Goal: Transaction & Acquisition: Purchase product/service

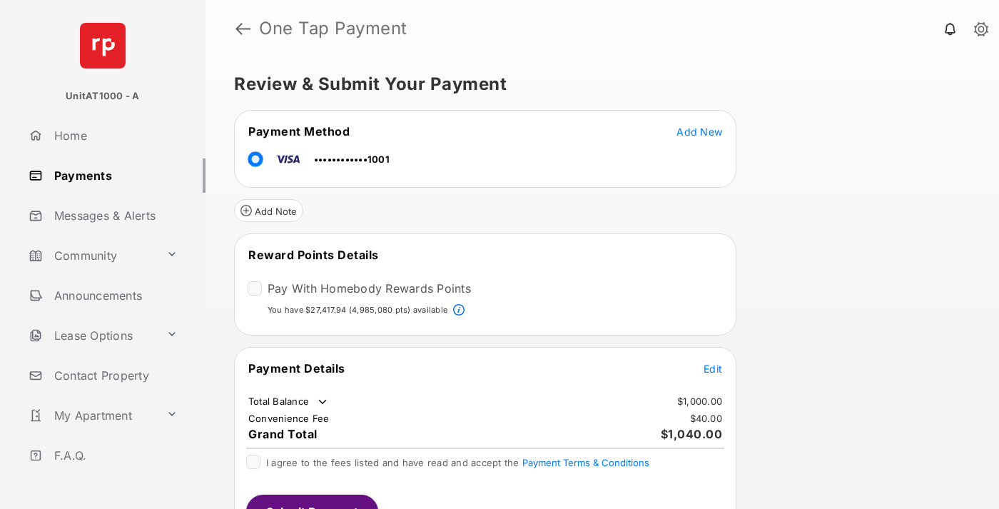
click at [713, 367] on span "Edit" at bounding box center [712, 368] width 19 height 12
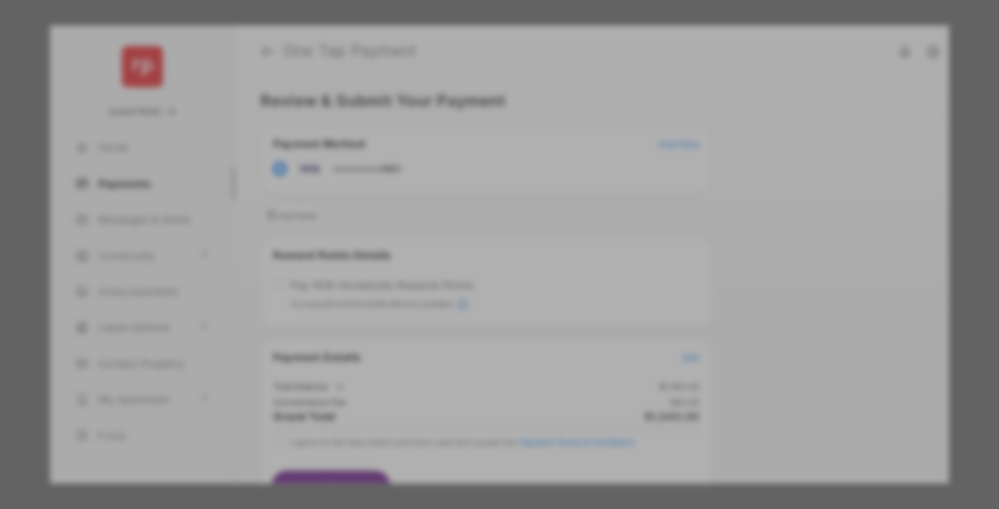
click at [473, 281] on div "Other Amount" at bounding box center [472, 287] width 231 height 24
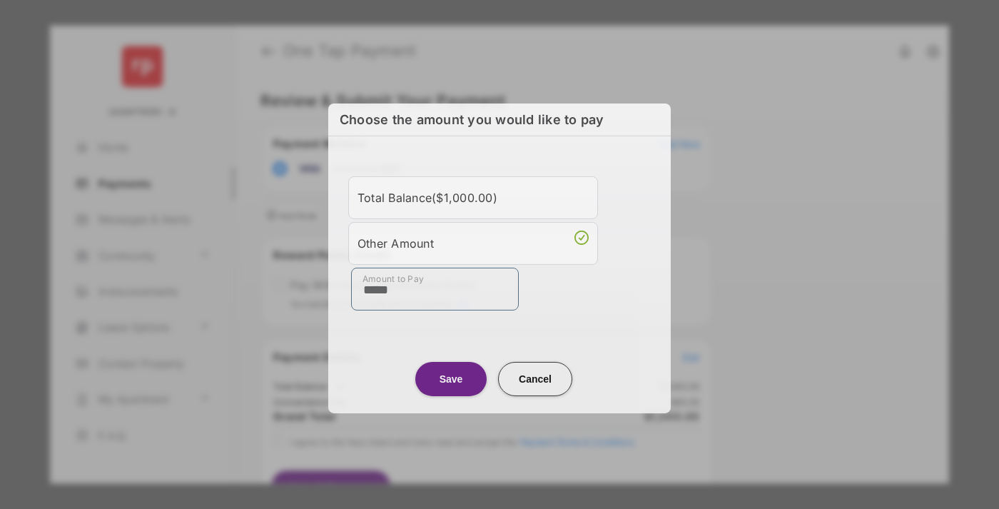
type input "*****"
click at [451, 378] on button "Save" at bounding box center [450, 378] width 71 height 34
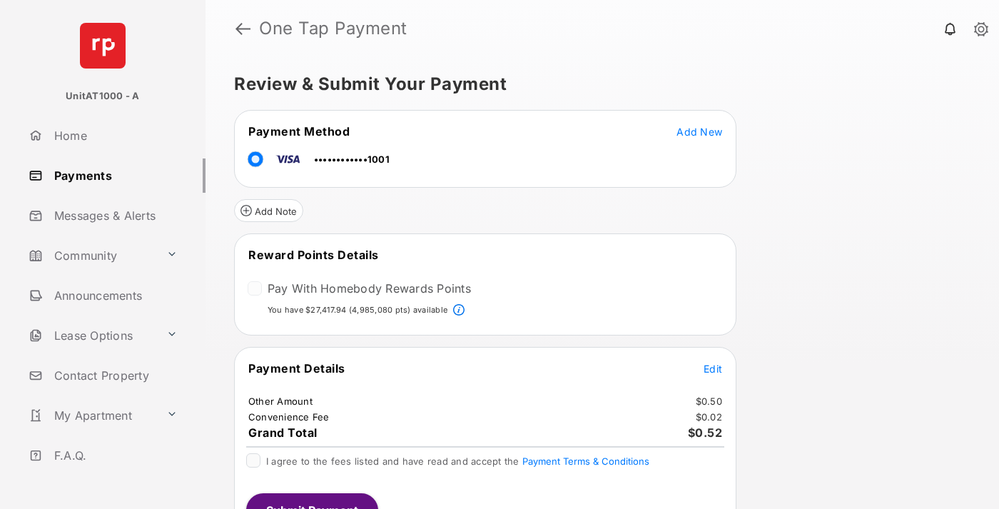
click at [713, 367] on span "Edit" at bounding box center [712, 368] width 19 height 12
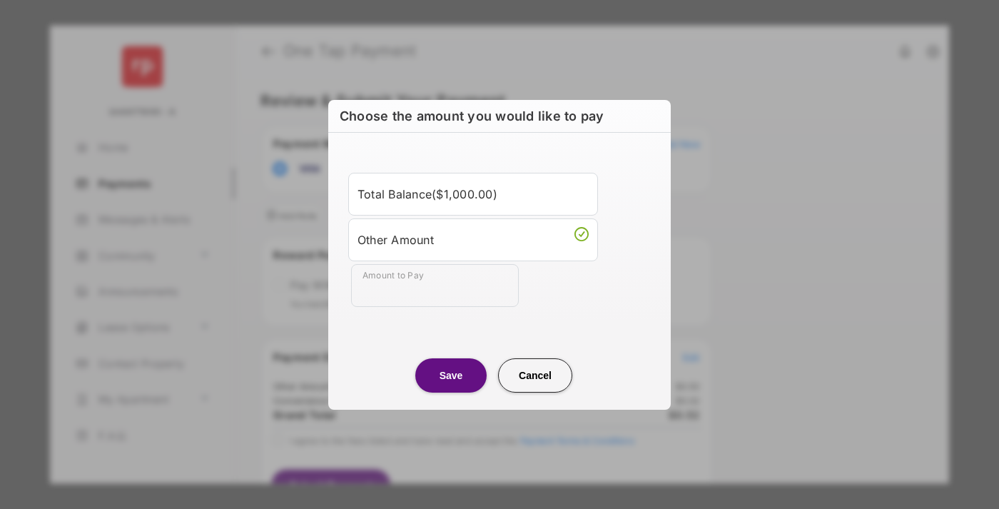
type input "*****"
click at [451, 374] on button "Save" at bounding box center [450, 375] width 71 height 34
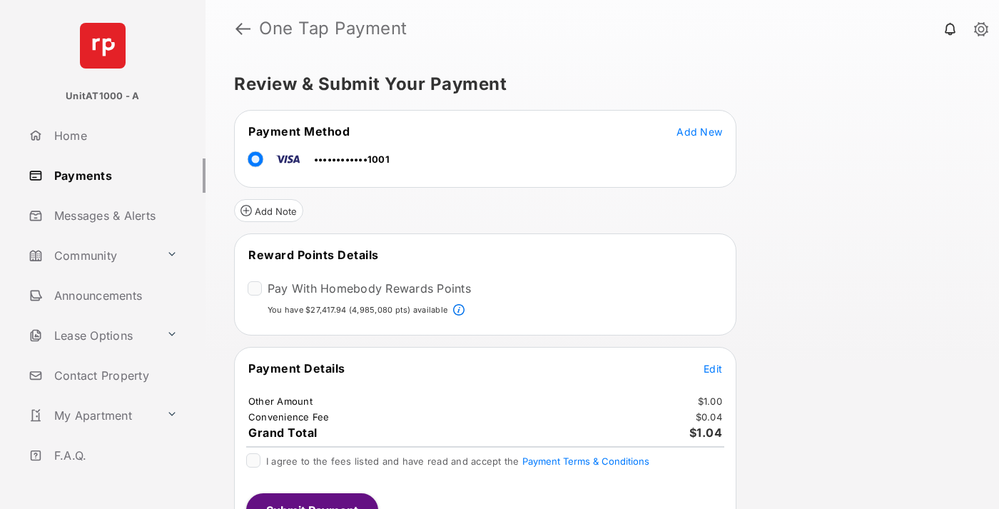
click at [713, 367] on span "Edit" at bounding box center [712, 368] width 19 height 12
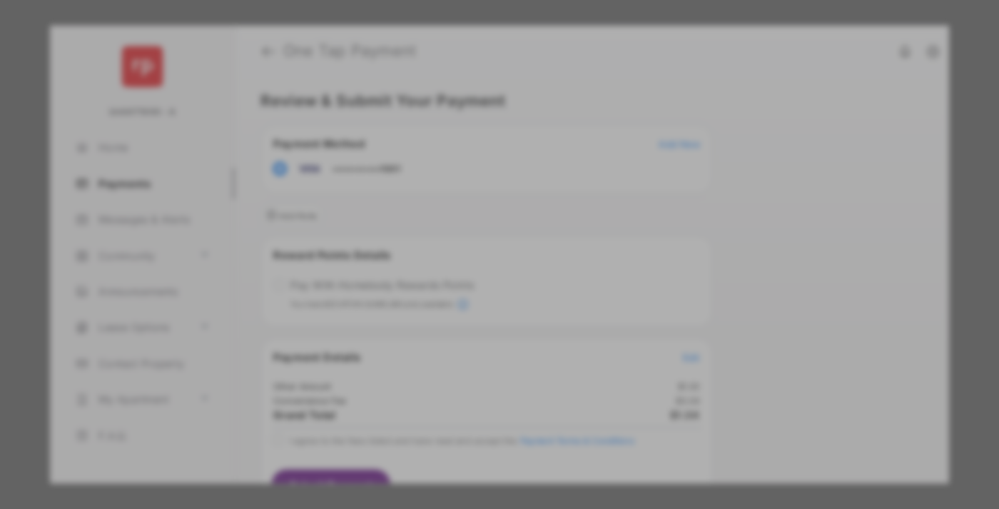
click at [451, 399] on button "Save" at bounding box center [450, 399] width 71 height 34
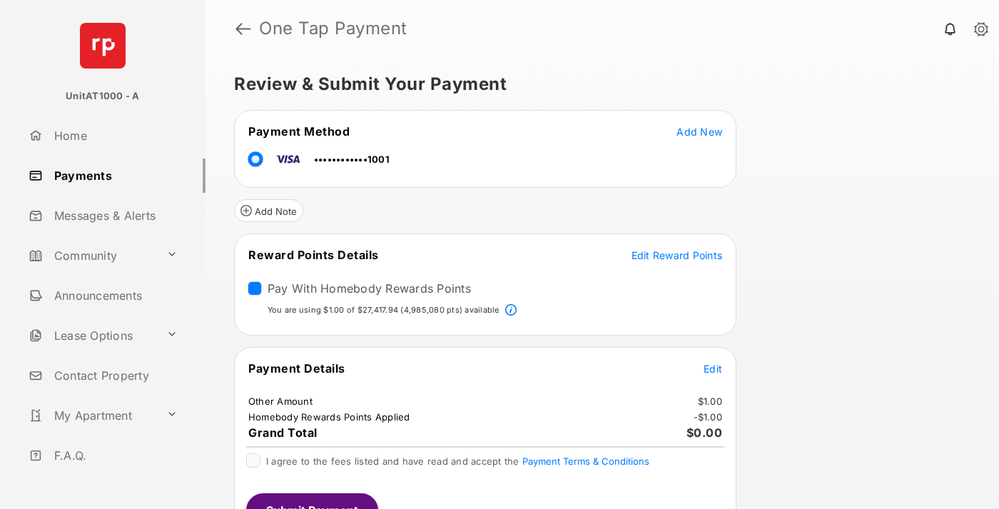
click at [676, 255] on span "Edit Reward Points" at bounding box center [676, 255] width 91 height 12
click at [311, 501] on button "Submit Payment" at bounding box center [312, 510] width 132 height 34
